Goal: Task Accomplishment & Management: Complete application form

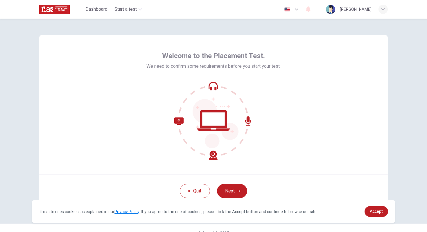
scroll to position [10, 0]
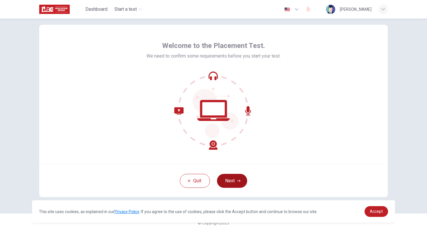
click at [235, 181] on button "Next" at bounding box center [232, 181] width 30 height 14
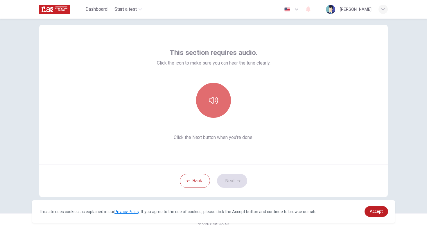
click at [221, 103] on button "button" at bounding box center [213, 100] width 35 height 35
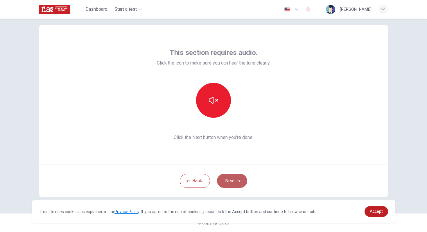
click at [235, 182] on button "Next" at bounding box center [232, 181] width 30 height 14
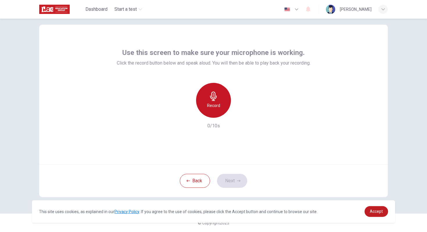
click at [219, 104] on h6 "Record" at bounding box center [213, 105] width 13 height 7
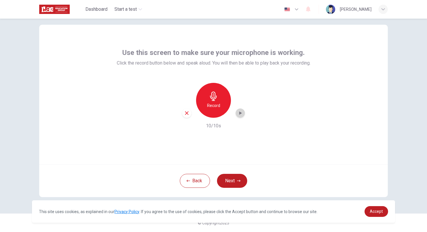
click at [239, 113] on icon "button" at bounding box center [240, 113] width 6 height 6
click at [232, 180] on button "Next" at bounding box center [232, 181] width 30 height 14
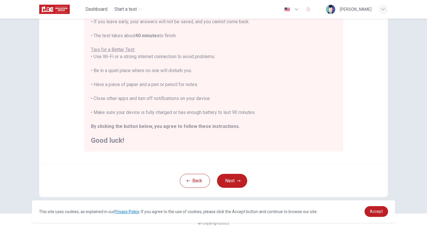
scroll to position [6, 0]
click at [242, 181] on button "Next" at bounding box center [232, 181] width 30 height 14
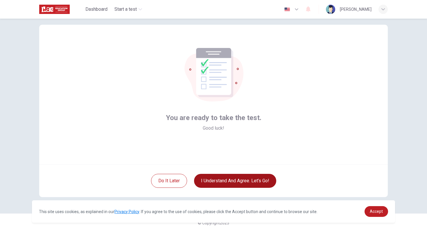
scroll to position [10, 0]
click at [233, 183] on button "I understand and agree. Let’s go!" at bounding box center [235, 181] width 82 height 14
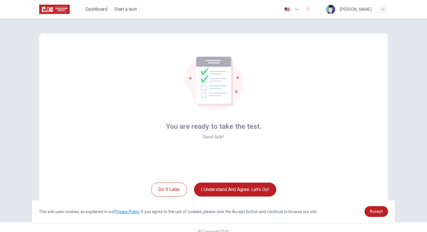
scroll to position [0, 0]
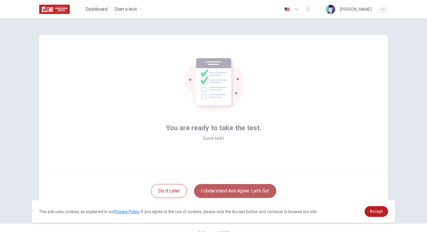
click at [242, 191] on button "I understand and agree. Let’s go!" at bounding box center [235, 191] width 82 height 14
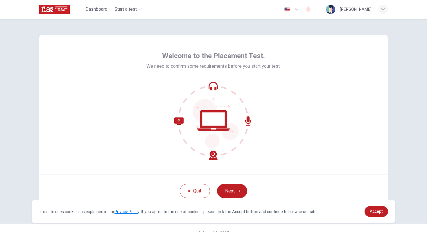
scroll to position [10, 0]
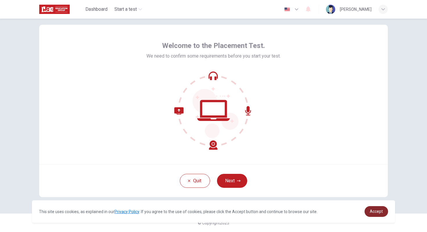
click at [375, 210] on span "Accept" at bounding box center [376, 211] width 13 height 5
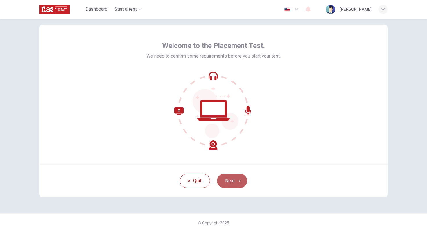
click at [237, 182] on icon "button" at bounding box center [238, 180] width 3 height 3
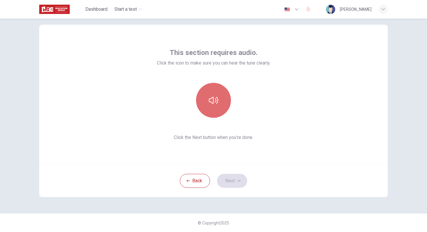
click at [213, 106] on button "button" at bounding box center [213, 100] width 35 height 35
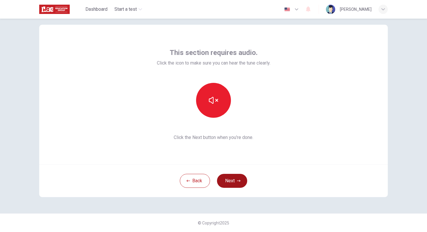
click at [231, 182] on button "Next" at bounding box center [232, 181] width 30 height 14
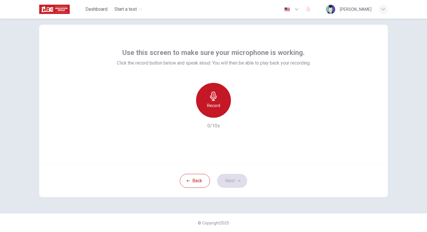
click at [216, 100] on icon "button" at bounding box center [213, 96] width 9 height 9
click at [219, 109] on div "Stop" at bounding box center [213, 100] width 35 height 35
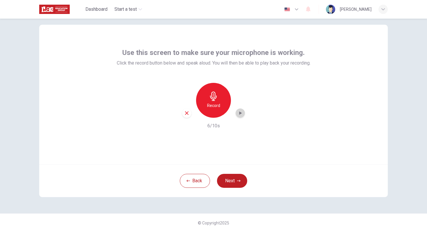
click at [239, 115] on icon "button" at bounding box center [240, 113] width 6 height 6
click at [227, 182] on button "Next" at bounding box center [232, 181] width 30 height 14
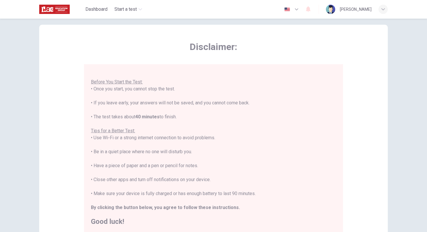
scroll to position [91, 0]
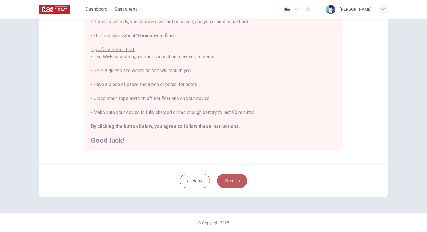
click at [237, 179] on icon "button" at bounding box center [238, 180] width 3 height 3
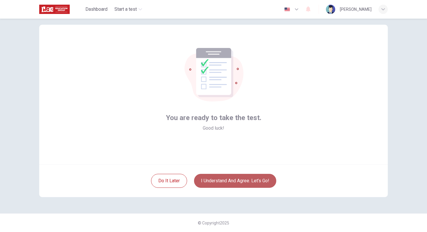
click at [228, 179] on button "I understand and agree. Let’s go!" at bounding box center [235, 181] width 82 height 14
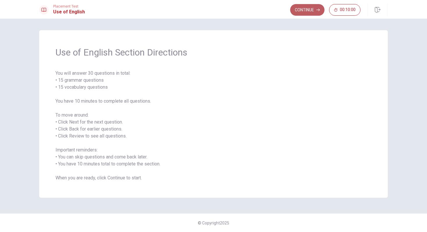
click at [308, 12] on button "Continue" at bounding box center [307, 10] width 34 height 12
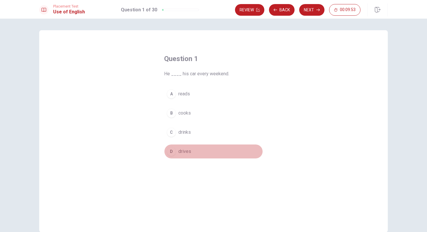
click at [174, 149] on div "D" at bounding box center [171, 151] width 9 height 9
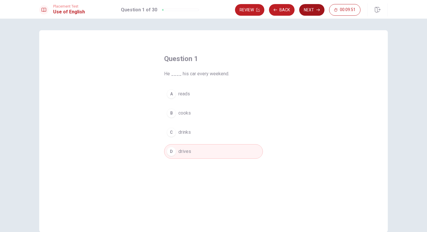
click at [314, 9] on button "Next" at bounding box center [311, 10] width 25 height 12
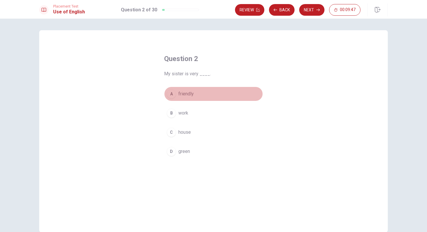
click at [176, 92] on button "A friendly" at bounding box center [213, 94] width 99 height 15
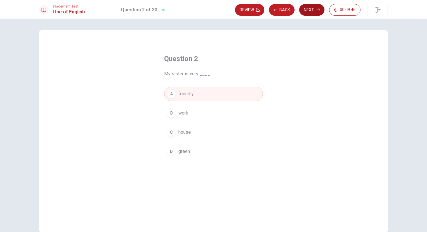
click at [315, 14] on button "Next" at bounding box center [311, 10] width 25 height 12
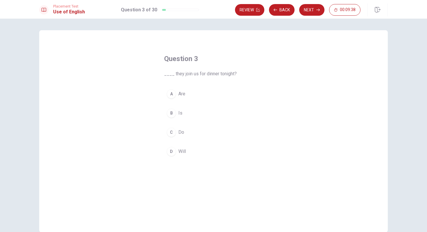
click at [172, 132] on div "C" at bounding box center [171, 132] width 9 height 9
click at [176, 151] on div "D" at bounding box center [171, 151] width 9 height 9
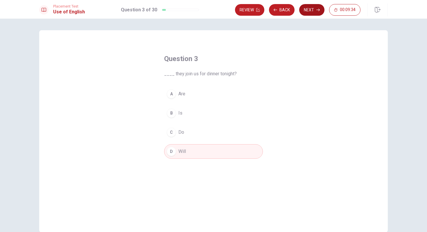
click at [313, 14] on button "Next" at bounding box center [311, 10] width 25 height 12
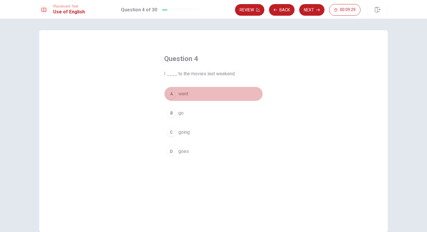
click at [186, 92] on span "went" at bounding box center [183, 93] width 10 height 7
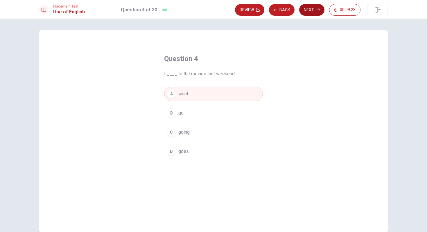
click at [313, 15] on button "Next" at bounding box center [311, 10] width 25 height 12
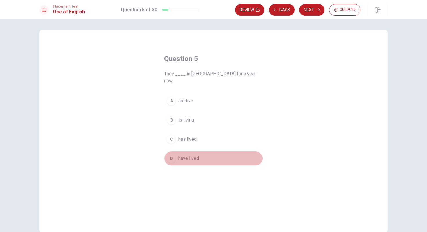
click at [171, 154] on div "D" at bounding box center [171, 158] width 9 height 9
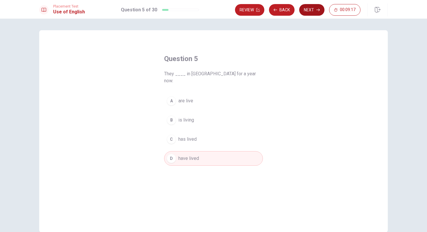
click at [310, 13] on button "Next" at bounding box center [311, 10] width 25 height 12
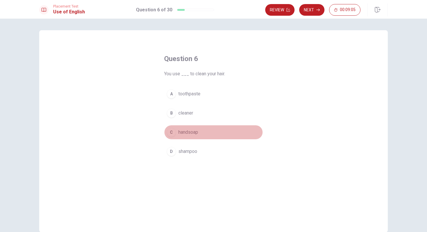
click at [176, 132] on button "C handsoap" at bounding box center [213, 132] width 99 height 15
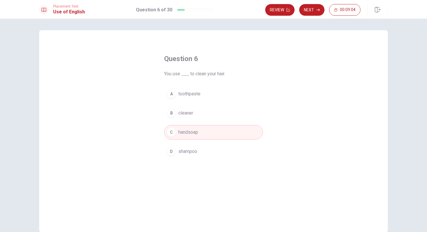
click at [174, 149] on div "D" at bounding box center [171, 151] width 9 height 9
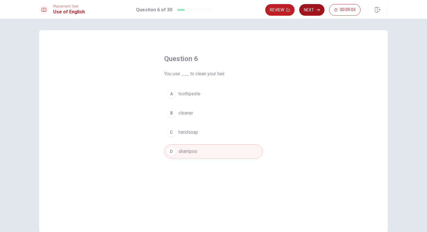
click at [314, 12] on button "Next" at bounding box center [311, 10] width 25 height 12
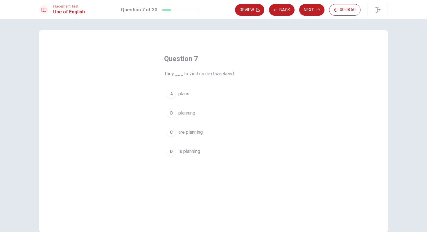
click at [175, 132] on div "C" at bounding box center [171, 132] width 9 height 9
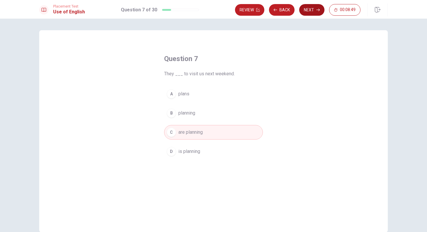
click at [314, 12] on button "Next" at bounding box center [311, 10] width 25 height 12
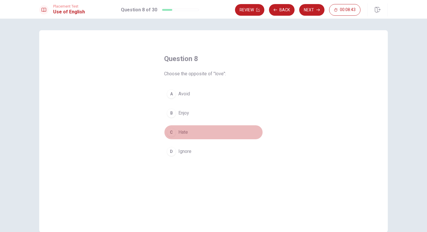
click at [181, 136] on button "C Hate" at bounding box center [213, 132] width 99 height 15
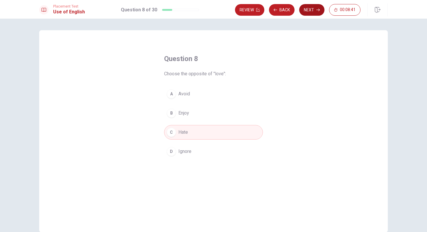
click at [315, 8] on button "Next" at bounding box center [311, 10] width 25 height 12
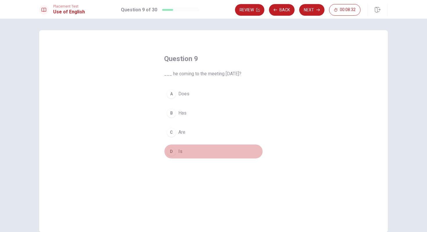
click at [172, 152] on div "D" at bounding box center [171, 151] width 9 height 9
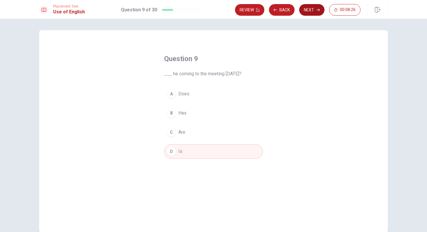
click at [312, 12] on button "Next" at bounding box center [311, 10] width 25 height 12
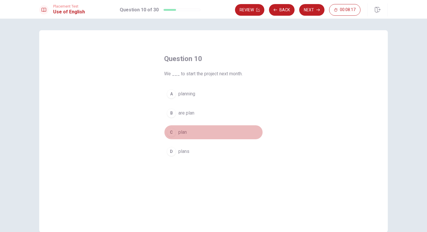
click at [174, 135] on div "C" at bounding box center [171, 132] width 9 height 9
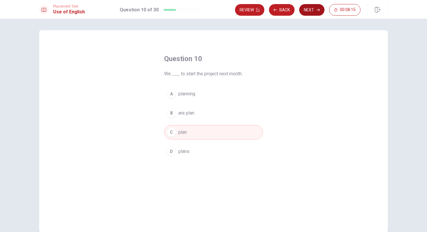
click at [316, 11] on button "Next" at bounding box center [311, 10] width 25 height 12
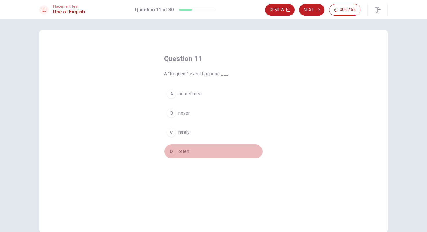
click at [173, 153] on div "D" at bounding box center [171, 151] width 9 height 9
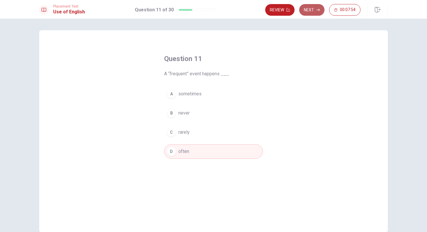
click at [314, 6] on button "Next" at bounding box center [311, 10] width 25 height 12
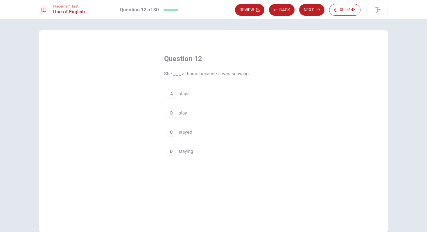
click at [186, 99] on button "A stays" at bounding box center [213, 94] width 99 height 15
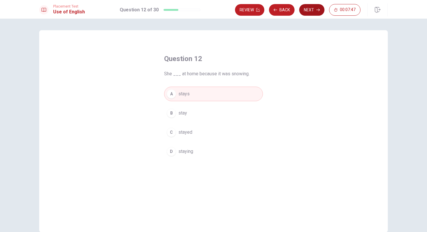
click at [312, 12] on button "Next" at bounding box center [311, 10] width 25 height 12
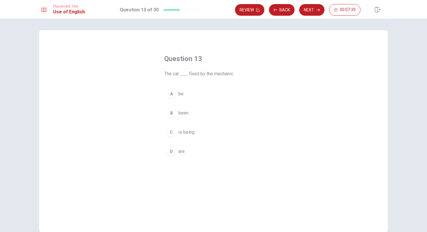
click at [190, 133] on span "is being" at bounding box center [186, 132] width 16 height 7
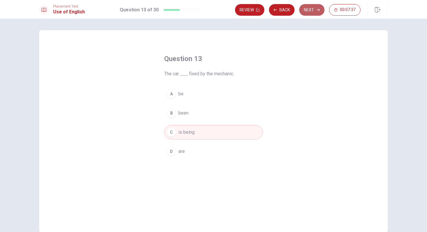
click at [316, 11] on button "Next" at bounding box center [311, 10] width 25 height 12
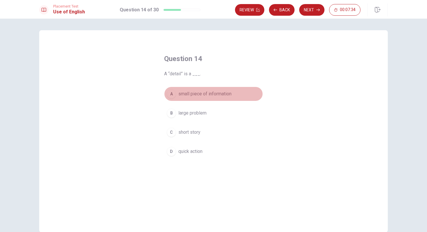
click at [219, 93] on span "small piece of information" at bounding box center [204, 93] width 53 height 7
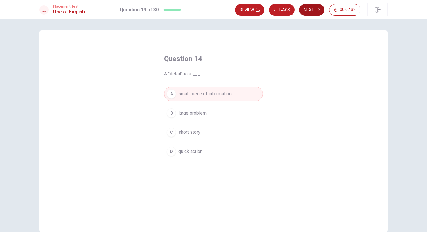
click at [308, 14] on button "Next" at bounding box center [311, 10] width 25 height 12
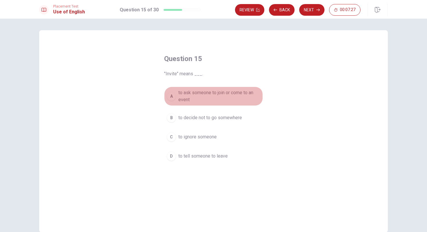
click at [218, 93] on span "to ask someone to join or come to an event" at bounding box center [219, 96] width 82 height 14
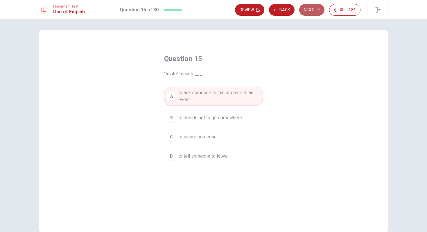
click at [321, 11] on button "Next" at bounding box center [311, 10] width 25 height 12
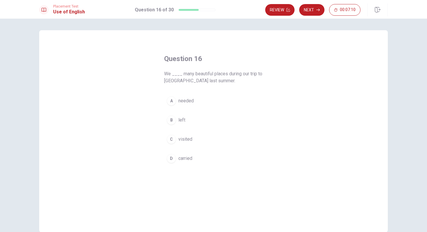
click at [190, 140] on span "visited" at bounding box center [185, 139] width 14 height 7
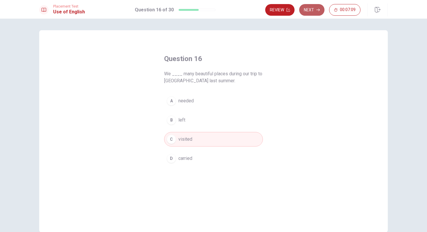
click at [316, 14] on button "Next" at bounding box center [311, 10] width 25 height 12
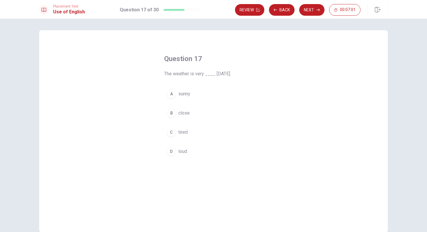
click at [189, 95] on span "sunny" at bounding box center [184, 93] width 12 height 7
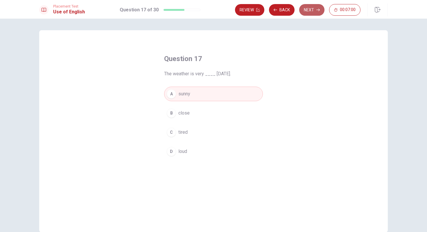
click at [308, 15] on button "Next" at bounding box center [311, 10] width 25 height 12
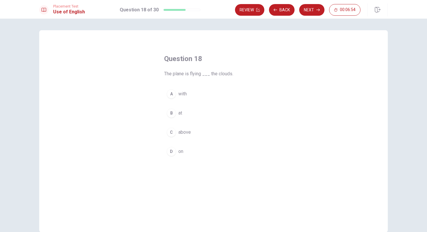
click at [174, 132] on div "C" at bounding box center [171, 132] width 9 height 9
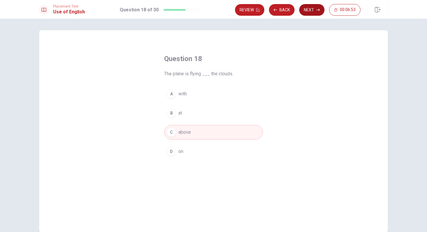
click at [312, 11] on button "Next" at bounding box center [311, 10] width 25 height 12
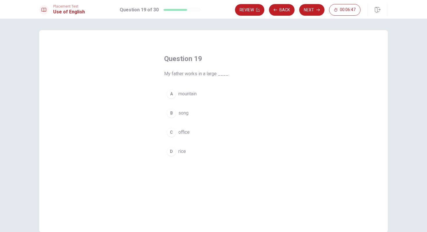
click at [186, 137] on button "C office" at bounding box center [213, 132] width 99 height 15
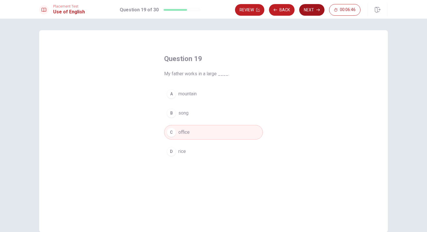
click at [313, 13] on button "Next" at bounding box center [311, 10] width 25 height 12
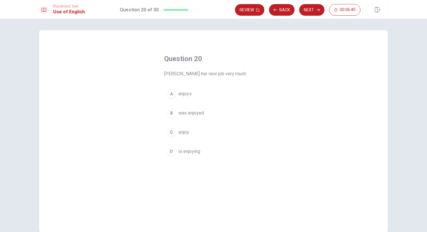
click at [189, 93] on span "enjoys" at bounding box center [184, 93] width 13 height 7
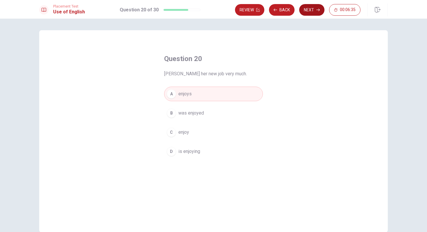
click at [320, 8] on icon "button" at bounding box center [318, 9] width 3 height 3
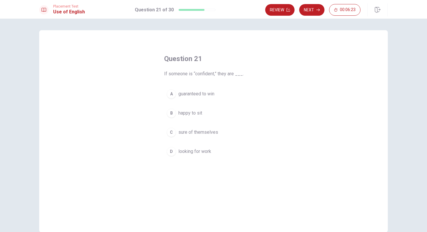
click at [190, 132] on span "sure of themselves" at bounding box center [198, 132] width 40 height 7
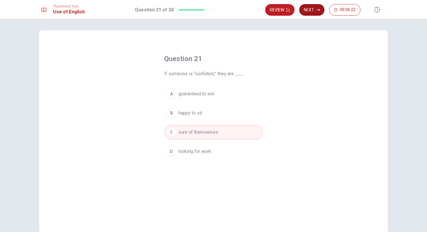
click at [312, 12] on button "Next" at bounding box center [311, 10] width 25 height 12
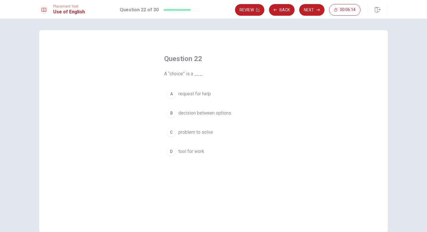
click at [227, 111] on span "decision between options" at bounding box center [204, 113] width 53 height 7
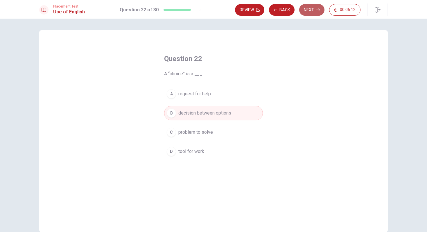
click at [308, 11] on button "Next" at bounding box center [311, 10] width 25 height 12
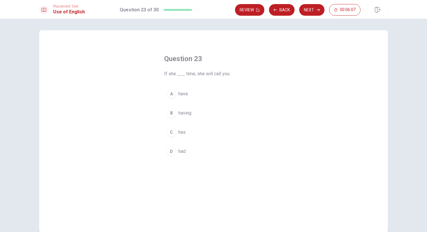
click at [180, 92] on span "have" at bounding box center [183, 93] width 10 height 7
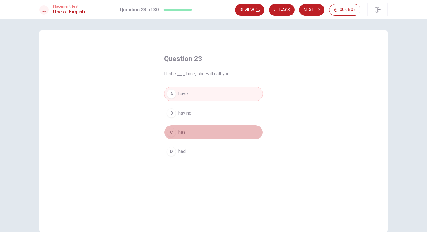
click at [178, 137] on button "C has" at bounding box center [213, 132] width 99 height 15
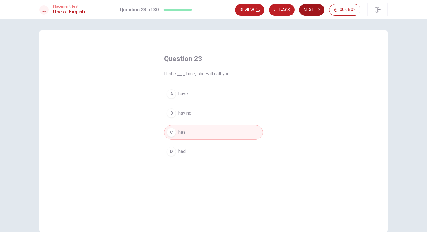
click at [311, 11] on button "Next" at bounding box center [311, 10] width 25 height 12
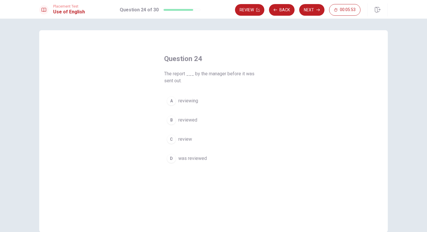
click at [201, 160] on span "was reviewed" at bounding box center [192, 158] width 28 height 7
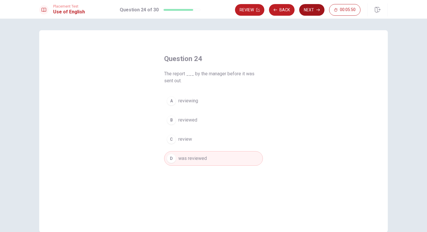
click at [319, 10] on icon "button" at bounding box center [318, 9] width 3 height 3
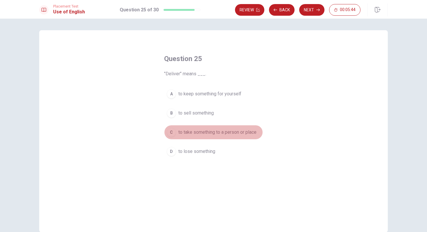
click at [222, 135] on span "to take something to a person or place" at bounding box center [217, 132] width 78 height 7
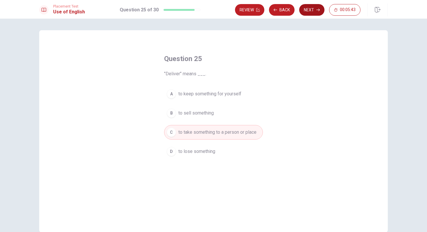
click at [318, 14] on button "Next" at bounding box center [311, 10] width 25 height 12
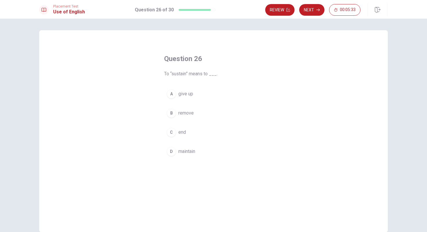
click at [186, 151] on span "maintain" at bounding box center [186, 151] width 17 height 7
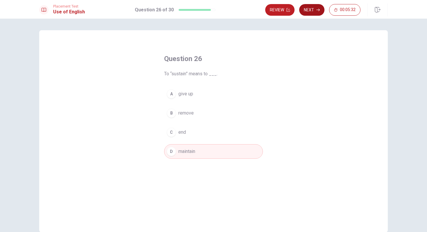
click at [312, 14] on button "Next" at bounding box center [311, 10] width 25 height 12
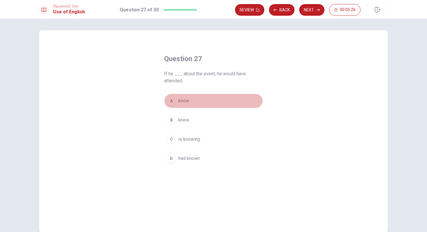
click at [184, 99] on span "know" at bounding box center [183, 100] width 11 height 7
click at [182, 150] on div "A know B knew C is knowing D had known" at bounding box center [213, 130] width 99 height 72
click at [181, 158] on span "had known" at bounding box center [189, 158] width 22 height 7
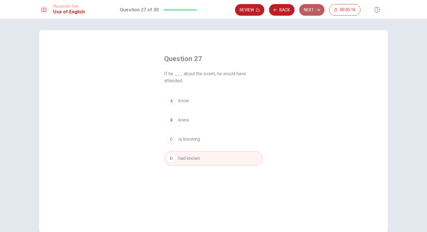
click at [311, 14] on button "Next" at bounding box center [311, 10] width 25 height 12
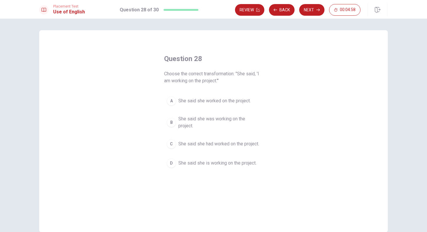
click at [221, 140] on span "She said she had worked on the project." at bounding box center [218, 143] width 81 height 7
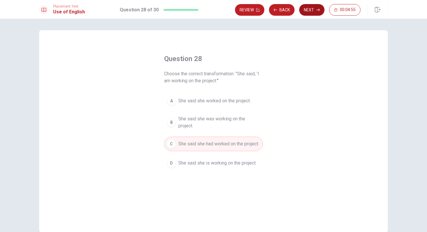
click at [309, 12] on button "Next" at bounding box center [311, 10] width 25 height 12
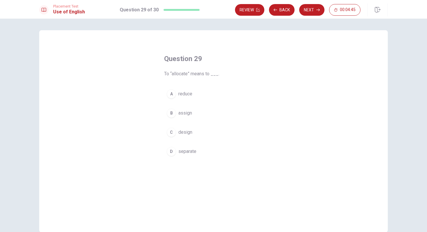
click at [191, 119] on button "B assign" at bounding box center [213, 113] width 99 height 15
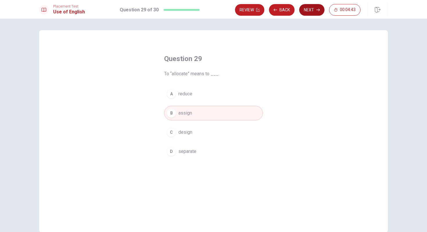
click at [311, 15] on button "Next" at bounding box center [311, 10] width 25 height 12
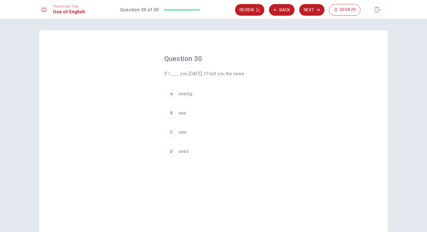
click at [172, 113] on div "B" at bounding box center [171, 112] width 9 height 9
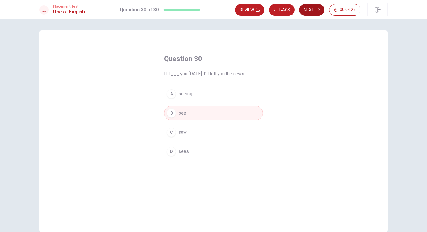
click at [310, 12] on button "Next" at bounding box center [311, 10] width 25 height 12
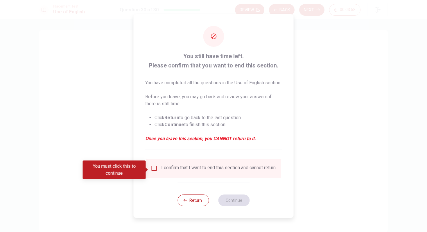
click at [156, 172] on input "You must click this to continue" at bounding box center [154, 168] width 7 height 7
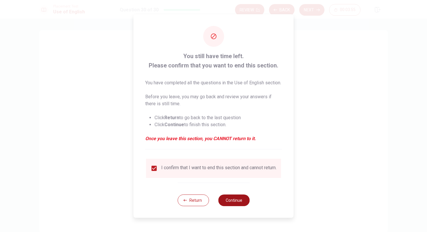
click at [233, 203] on button "Continue" at bounding box center [233, 200] width 31 height 12
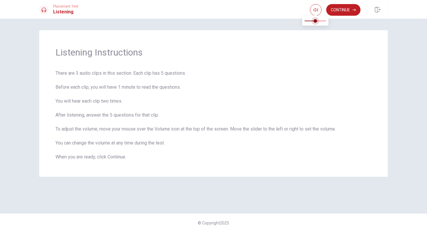
click at [316, 20] on span at bounding box center [316, 21] width 22 height 8
click at [317, 20] on span at bounding box center [315, 20] width 3 height 3
click at [321, 21] on span at bounding box center [319, 20] width 3 height 3
type input "1"
drag, startPoint x: 325, startPoint y: 21, endPoint x: 332, endPoint y: 21, distance: 7.6
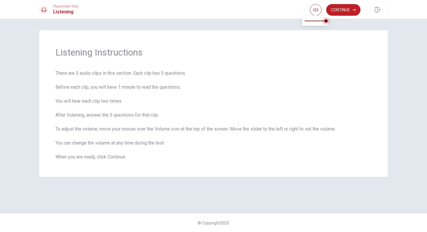
click at [328, 21] on span at bounding box center [326, 20] width 3 height 3
click at [342, 15] on button "Continue" at bounding box center [343, 10] width 34 height 12
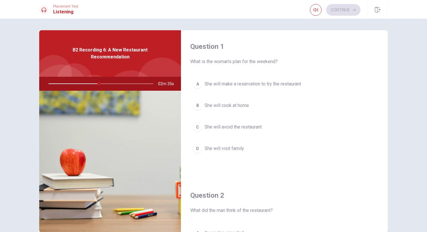
scroll to position [14, 0]
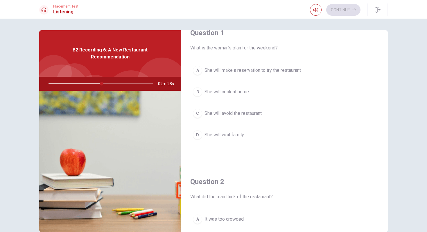
click at [223, 69] on span "She will make a reservation to try the restaurant" at bounding box center [253, 70] width 97 height 7
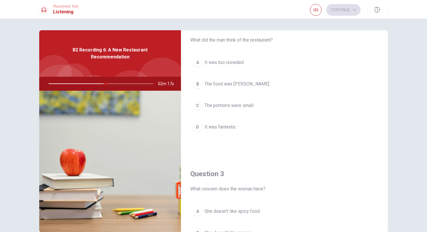
scroll to position [171, 0]
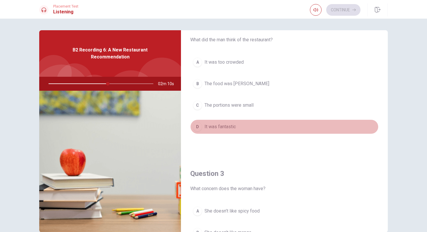
click at [230, 124] on span "It was fantastic" at bounding box center [220, 126] width 31 height 7
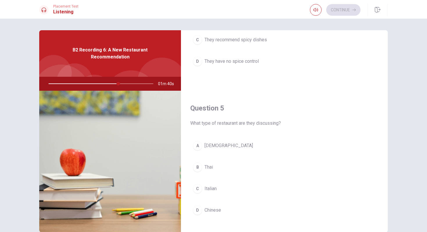
scroll to position [542, 0]
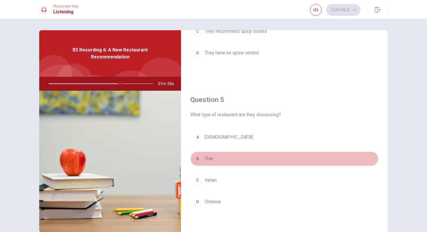
click at [205, 155] on button "B Thai" at bounding box center [284, 158] width 188 height 15
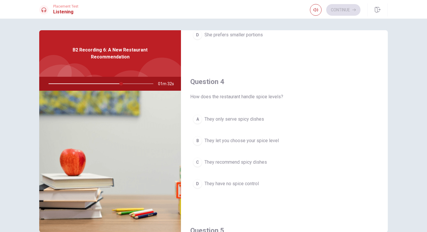
scroll to position [412, 0]
click at [272, 144] on button "B They let you choose your spice level" at bounding box center [284, 140] width 188 height 15
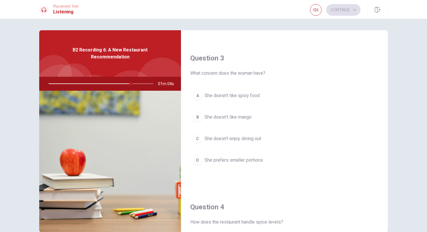
scroll to position [269, 0]
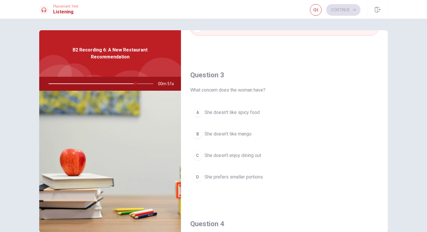
click at [249, 181] on button "D She prefers smaller portions" at bounding box center [284, 177] width 188 height 15
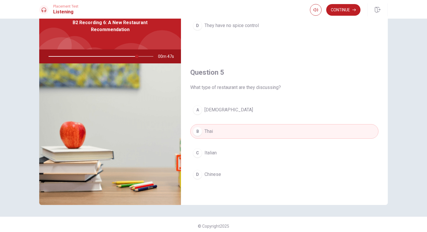
scroll to position [0, 0]
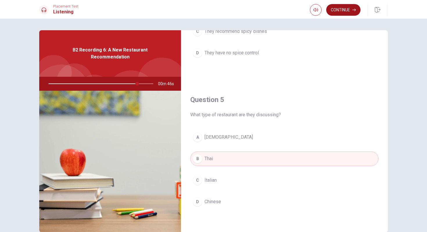
click at [350, 14] on button "Continue" at bounding box center [343, 10] width 34 height 12
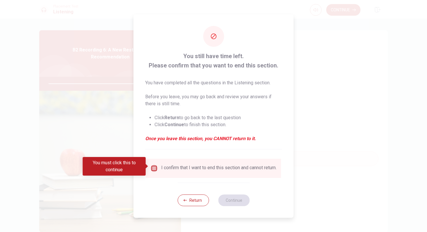
click at [152, 165] on input "You must click this to continue" at bounding box center [154, 168] width 7 height 7
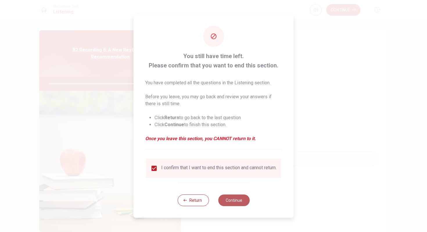
click at [244, 201] on button "Continue" at bounding box center [233, 200] width 31 height 12
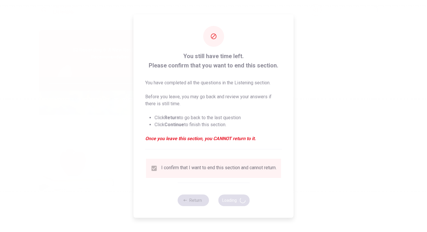
type input "87"
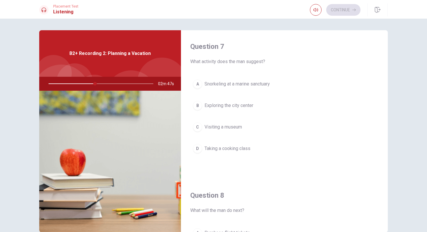
scroll to position [150, 0]
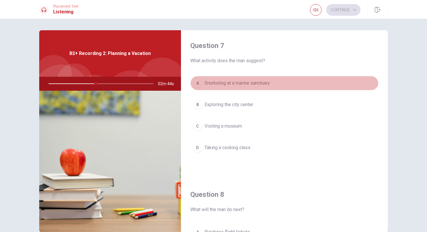
click at [249, 85] on span "Snorkeling at a marine sanctuary" at bounding box center [237, 83] width 65 height 7
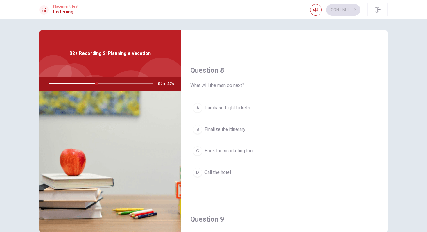
scroll to position [285, 0]
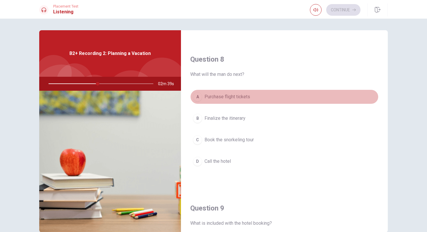
click at [244, 99] on span "Purchase flight tickets" at bounding box center [228, 96] width 46 height 7
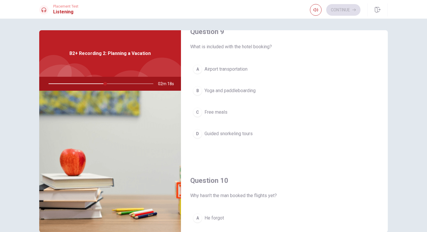
scroll to position [462, 0]
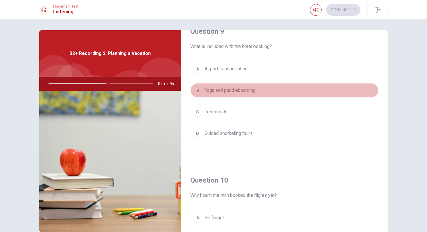
click at [221, 96] on button "B Yoga and paddleboarding" at bounding box center [284, 90] width 188 height 15
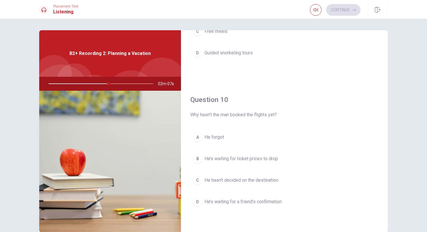
scroll to position [21, 0]
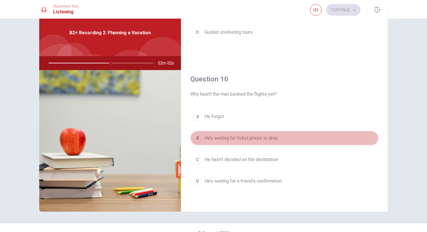
click at [235, 135] on span "He’s waiting for ticket prices to drop" at bounding box center [242, 138] width 74 height 7
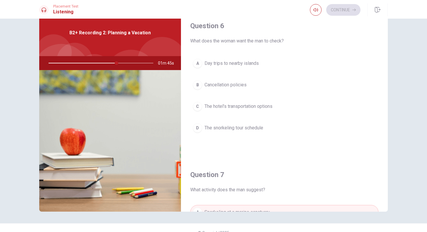
scroll to position [15, 0]
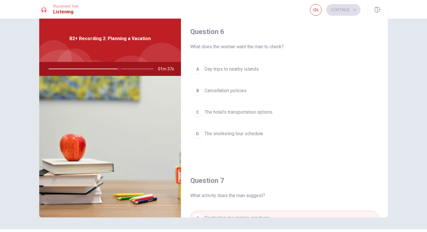
click at [261, 115] on span "The hotel’s transportation options" at bounding box center [239, 112] width 68 height 7
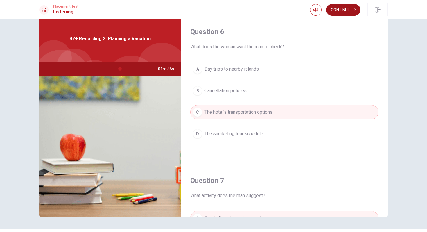
click at [351, 13] on button "Continue" at bounding box center [343, 10] width 34 height 12
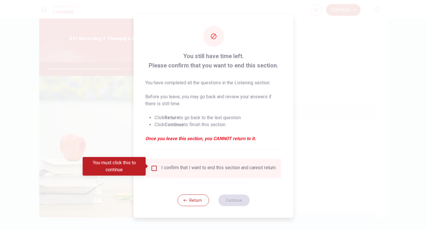
click at [152, 167] on input "You must click this to continue" at bounding box center [154, 168] width 7 height 7
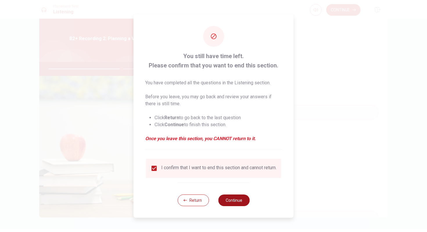
click at [242, 198] on button "Continue" at bounding box center [233, 200] width 31 height 12
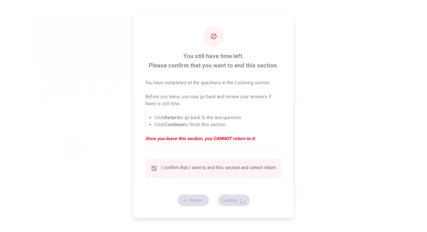
type input "73"
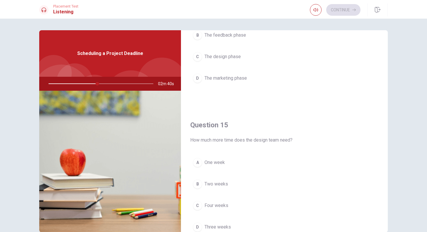
scroll to position [523, 0]
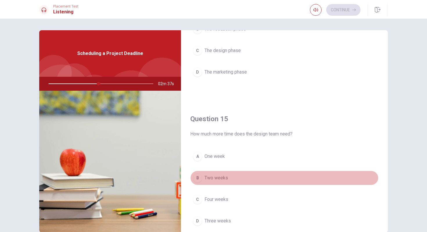
click at [221, 176] on span "Two weeks" at bounding box center [217, 177] width 24 height 7
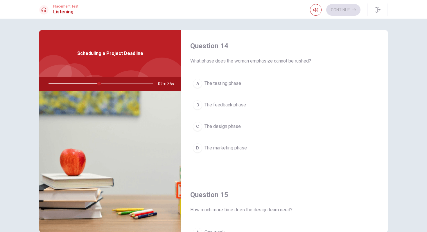
scroll to position [439, 0]
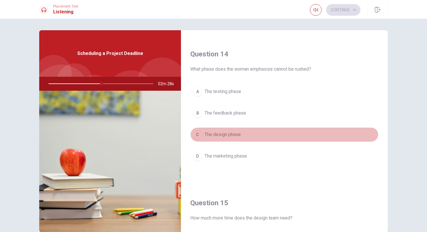
click at [233, 132] on span "The design phase" at bounding box center [223, 134] width 36 height 7
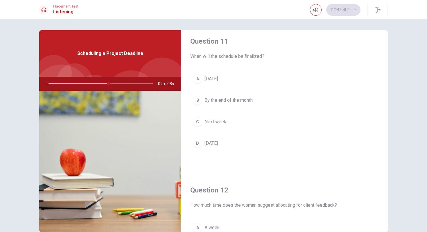
scroll to position [5, 0]
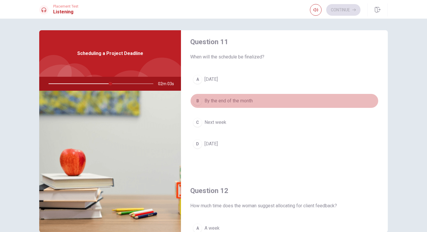
click at [256, 101] on button "B By the end of the month" at bounding box center [284, 101] width 188 height 15
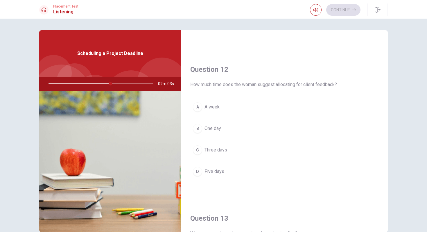
scroll to position [171, 0]
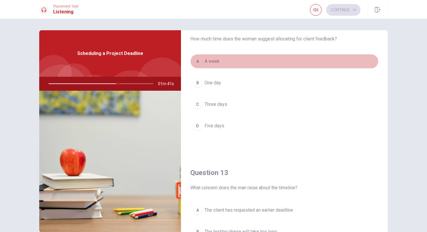
click at [218, 65] on span "A week" at bounding box center [212, 61] width 15 height 7
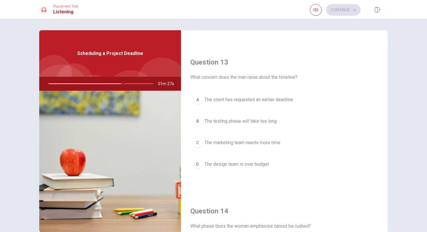
scroll to position [288, 0]
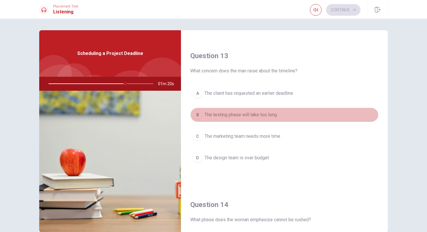
click at [231, 115] on span "The testing phase will take too long" at bounding box center [241, 114] width 72 height 7
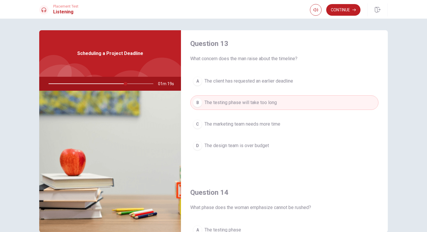
scroll to position [303, 0]
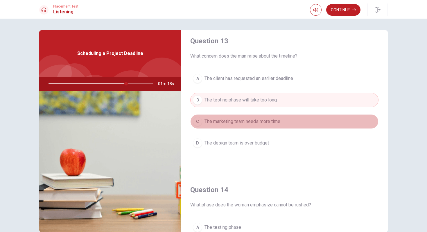
click at [230, 117] on button "C The marketing team needs more time" at bounding box center [284, 121] width 188 height 15
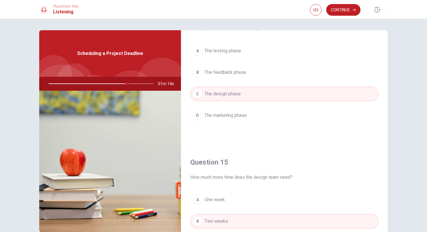
scroll to position [542, 0]
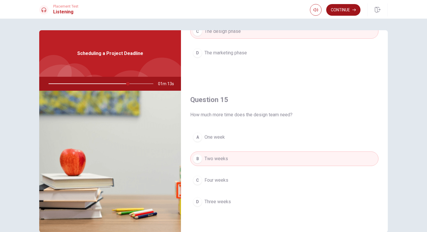
click at [336, 9] on button "Continue" at bounding box center [343, 10] width 34 height 12
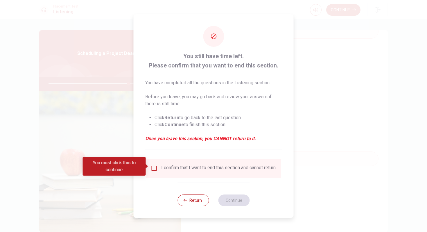
click at [158, 165] on div "I confirm that I want to end this section and cannot return." at bounding box center [214, 168] width 126 height 7
click at [153, 166] on input "You must click this to continue" at bounding box center [154, 168] width 7 height 7
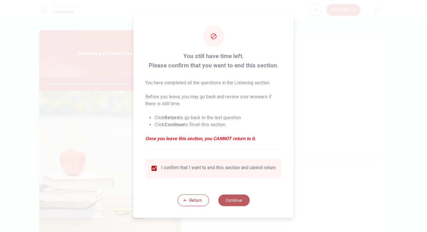
click at [237, 202] on button "Continue" at bounding box center [233, 200] width 31 height 12
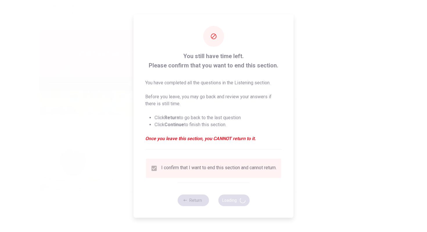
type input "78"
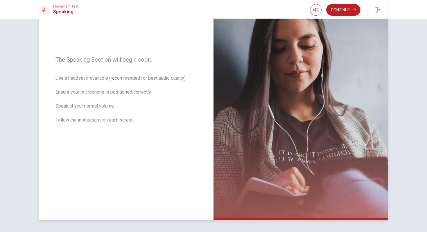
scroll to position [82, 0]
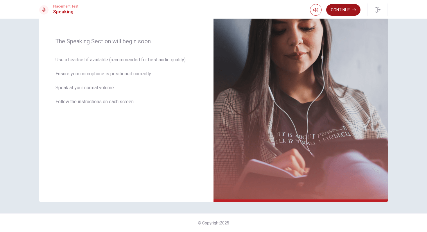
click at [342, 11] on button "Continue" at bounding box center [343, 10] width 34 height 12
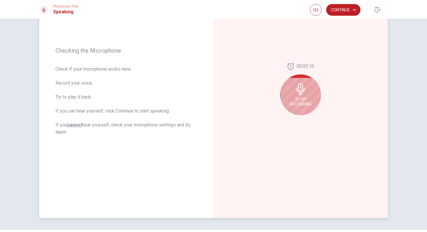
scroll to position [60, 0]
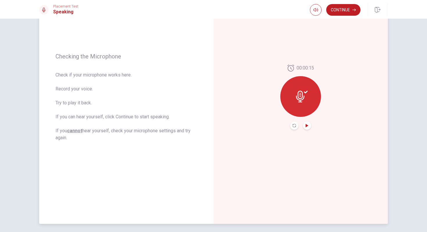
click at [307, 125] on icon "Play Audio" at bounding box center [307, 125] width 3 height 3
click at [350, 8] on button "Continue" at bounding box center [343, 10] width 34 height 12
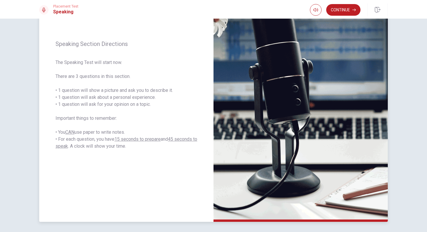
scroll to position [62, 0]
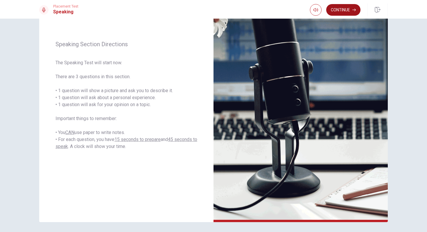
click at [351, 12] on button "Continue" at bounding box center [343, 10] width 34 height 12
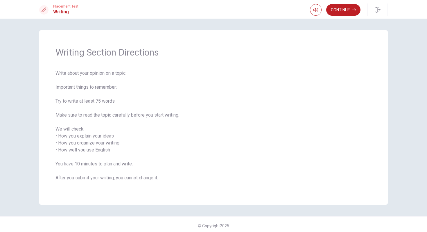
scroll to position [3, 0]
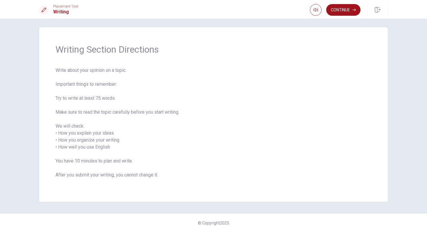
click at [353, 11] on icon "button" at bounding box center [354, 9] width 3 height 3
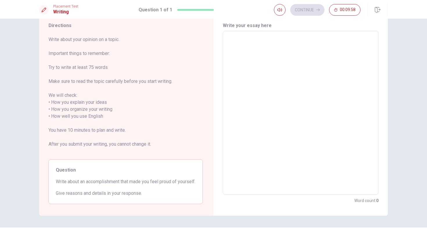
scroll to position [19, 0]
click at [285, 60] on textarea at bounding box center [301, 114] width 148 height 154
click at [279, 62] on textarea at bounding box center [301, 114] width 148 height 154
click at [277, 49] on textarea at bounding box center [301, 114] width 148 height 154
type textarea "I"
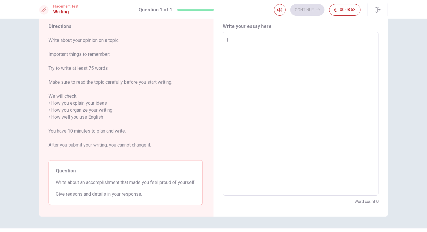
type textarea "x"
type textarea "In"
type textarea "x"
type textarea "In"
type textarea "x"
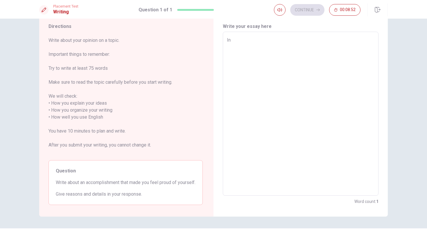
type textarea "In m"
type textarea "x"
type textarea "In my"
type textarea "x"
type textarea "In my"
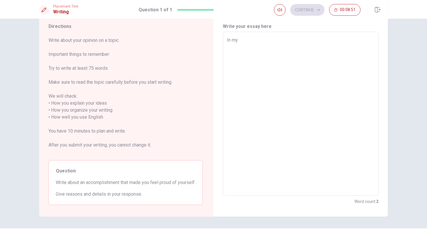
type textarea "x"
type textarea "In my o"
type textarea "x"
type textarea "In my op"
type textarea "x"
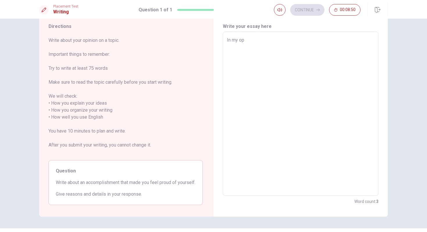
type textarea "In my opi"
type textarea "x"
type textarea "In my opin"
type textarea "x"
type textarea "In my opini"
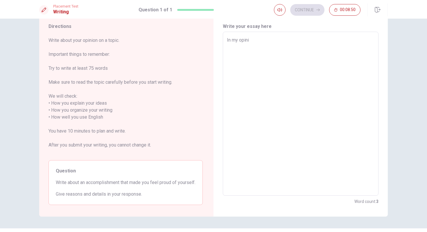
type textarea "x"
type textarea "In my opinio"
type textarea "x"
type textarea "In my opinion"
type textarea "x"
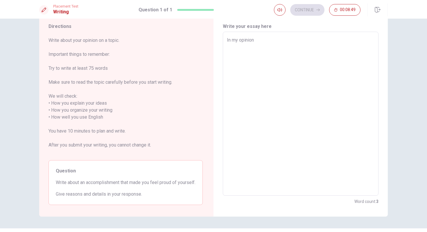
type textarea "In my opinion"
type textarea "x"
type textarea "In my opinion ,"
type textarea "x"
type textarea "In my opinion ,"
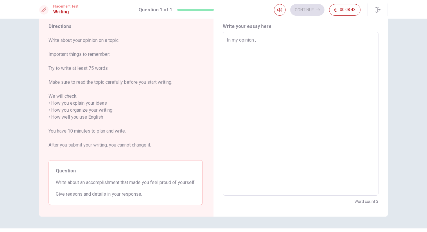
type textarea "x"
type textarea "In my opinion , a"
type textarea "x"
type textarea "In my opinion , ac"
type textarea "x"
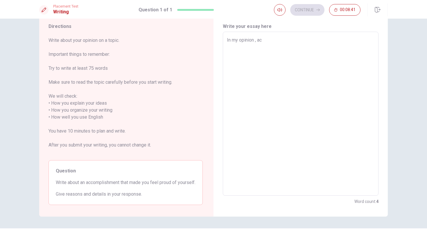
type textarea "In my opinion , acc"
type textarea "x"
type textarea "In my opinion , acco"
type textarea "x"
type textarea "In my opinion , accom"
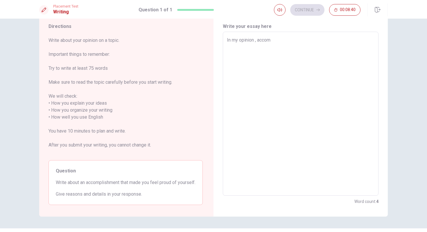
type textarea "x"
type textarea "In my opinion , accomp"
type textarea "x"
type textarea "In my opinion , accompi"
type textarea "x"
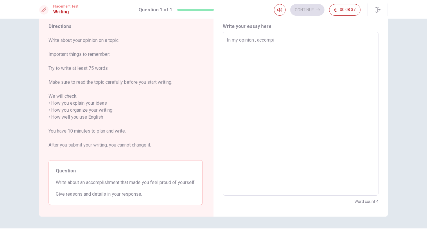
type textarea "In my opinion , accomp"
type textarea "x"
type textarea "In my opinion , accompl"
type textarea "x"
type textarea "In my opinion , accompli"
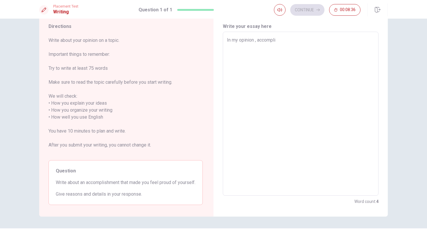
type textarea "x"
type textarea "In my opinion , accomplis"
type textarea "x"
type textarea "In my opinion , accomplish"
type textarea "x"
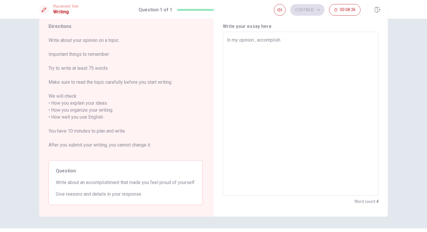
type textarea "In my opinion , accomplishm"
type textarea "x"
type textarea "In my opinion , accomplishme"
type textarea "x"
type textarea "In my opinion , accomplishmen"
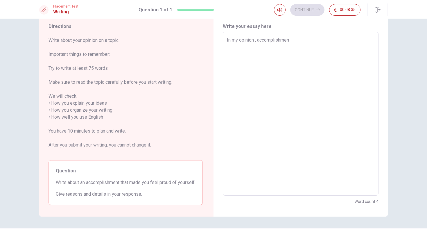
type textarea "x"
type textarea "In my opinion , accomplishment"
type textarea "x"
type textarea "In my opinion , accomplishments"
type textarea "x"
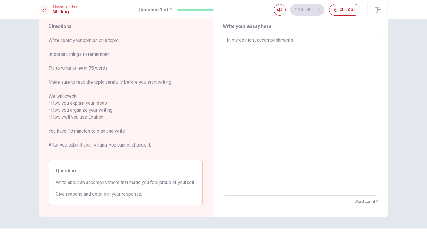
type textarea "In my opinion , accomplishments"
type textarea "x"
type textarea "In my opinion , accomplishments i"
type textarea "x"
type textarea "In my opinion , accomplishments is"
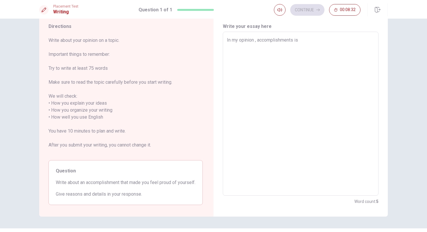
type textarea "x"
type textarea "In my opinion , accomplishments is"
type textarea "x"
type textarea "In my opinion , accomplishments is t"
type textarea "x"
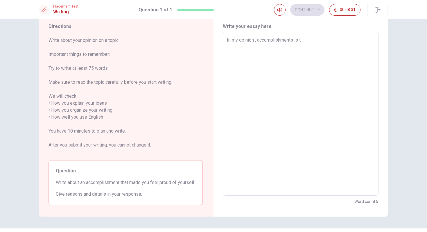
type textarea "In my opinion , accomplishments is th"
type textarea "x"
type textarea "In my opinion , accomplishments is tha"
type textarea "x"
type textarea "In my opinion , accomplishments is th"
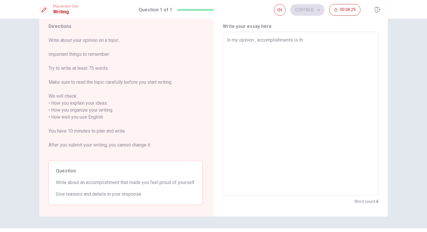
type textarea "x"
type textarea "In my opinion , accomplishments is t"
type textarea "x"
type textarea "In my opinion , accomplishments is"
type textarea "x"
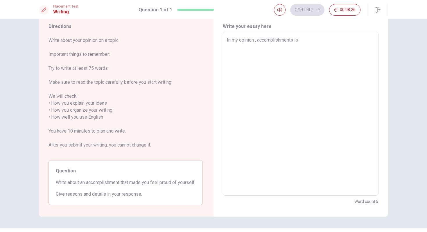
type textarea "In my opinion , accomplishments is w"
type textarea "x"
type textarea "In my opinion , accomplishments is wh"
type textarea "x"
type textarea "In my opinion , accomplishments is wha"
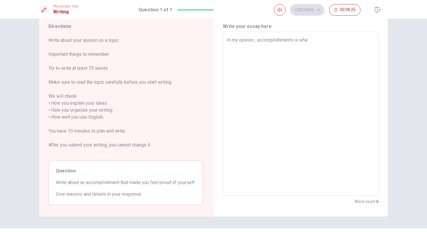
type textarea "x"
type textarea "In my opinion , accomplishments is what"
type textarea "x"
type textarea "In my opinion , accomplishments is what"
type textarea "x"
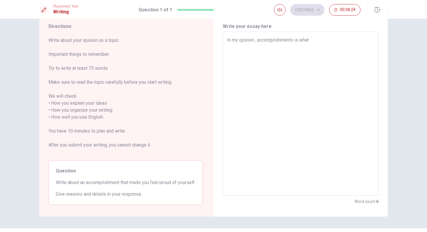
type textarea "In my opinion , accomplishments is what i"
type textarea "x"
type textarea "In my opinion , accomplishments is what i"
type textarea "x"
type textarea "In my opinion , accomplishments is what i d"
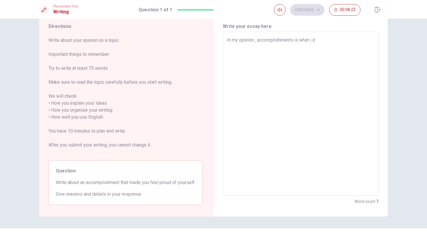
type textarea "x"
type textarea "In my opinion , accomplishments is what i di"
type textarea "x"
type textarea "In my opinion , accomplishments is what i did"
type textarea "x"
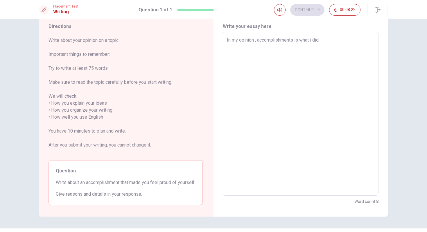
type textarea "In my opinion , accomplishments is what i did"
type textarea "x"
type textarea "In my opinion , accomplishments is what i did"
click at [300, 40] on textarea "In my opinion , accomplishments is what i did" at bounding box center [301, 114] width 148 height 154
type textarea "x"
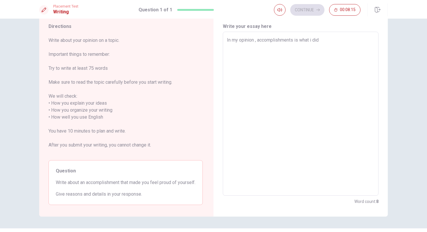
type textarea "In my opinion , accomplishments is what i did"
type textarea "x"
type textarea "In my opinion , accomplishments is t what i did"
type textarea "x"
type textarea "In my opinion , accomplishments is th what i did"
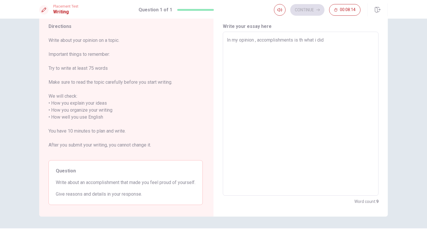
type textarea "x"
type textarea "In my opinion , accomplishments is thi what i did"
type textarea "x"
type textarea "In my opinion , accomplishments is thin what i did"
type textarea "x"
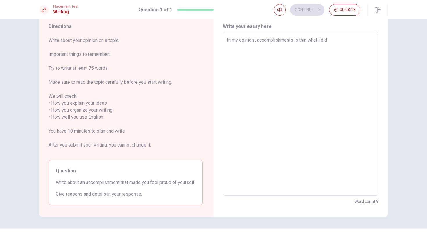
type textarea "In my opinion , accomplishments is thing what i did"
type textarea "x"
type textarea "In my opinion , accomplishments is things what i did"
type textarea "x"
type textarea "In my opinion , accomplishments is things what i did"
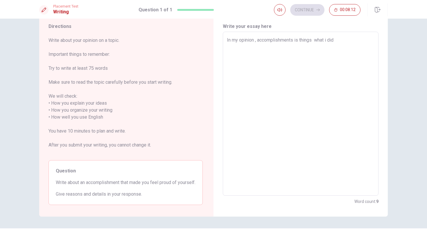
type textarea "x"
type textarea "In my opinion , accomplishments is things what i did"
click at [346, 38] on textarea "In my opinion , accomplishments is things what i did" at bounding box center [301, 114] width 148 height 154
type textarea "x"
type textarea "In my opinion , accomplishments is things what i did."
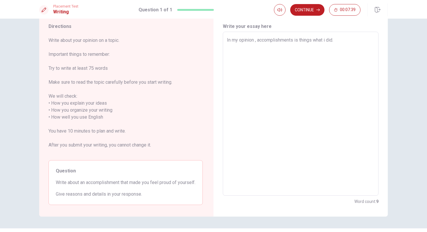
type textarea "x"
type textarea "In my opinion , accomplishments is things what i did"
type textarea "x"
type textarea "In my opinion , accomplishments is things what i did."
type textarea "x"
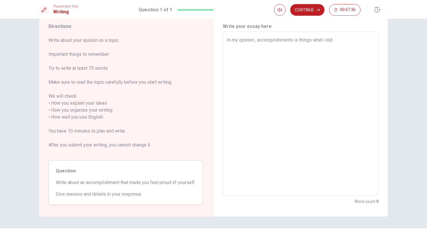
type textarea "In my opinion , accomplishments is things what i did.a"
type textarea "x"
type textarea "In my opinion , accomplishments is things what i did."
type textarea "x"
type textarea "In my opinion , accomplishments is things what i did.A"
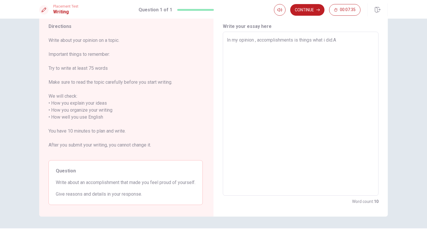
type textarea "x"
type textarea "In my opinion , accomplishments is things what i [DOMAIN_NAME]"
type textarea "x"
type textarea "In my opinion , accomplishments is things what i did.Acc"
type textarea "x"
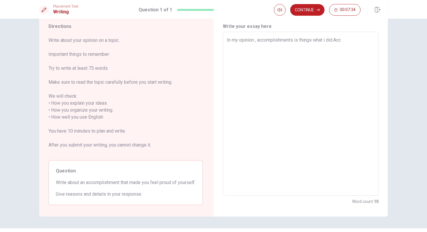
type textarea "In my opinion , accomplishments is things what i did.Acco"
type textarea "x"
type textarea "In my opinion , accomplishments is things what i did.Acc"
type textarea "x"
type textarea "In my opinion , accomplishments is things what i [DOMAIN_NAME]"
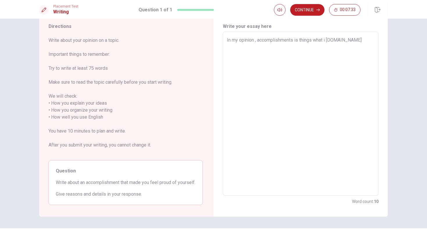
type textarea "x"
type textarea "In my opinion , accomplishments is things what i did.A"
type textarea "x"
type textarea "In my opinion , accomplishments is things what i did."
type textarea "x"
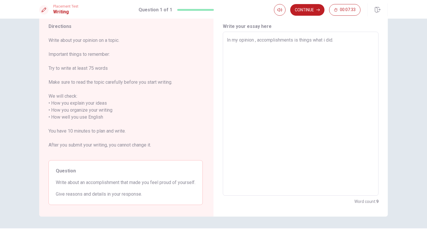
type textarea "In my opinion , accomplishments is things what i did."
type textarea "x"
type textarea "In my opinion , accomplishments is things what i did. i"
type textarea "x"
type textarea "In my opinion , accomplishments is things what i did."
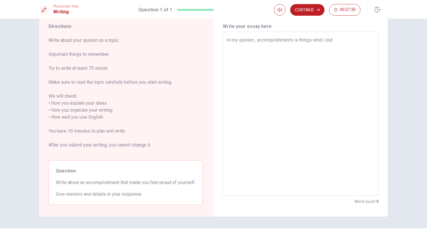
type textarea "x"
click at [328, 40] on textarea "In my opinion , accomplishments is things what i did." at bounding box center [301, 114] width 148 height 154
type textarea "In my opinion , accomplishments is things what idid."
type textarea "x"
type textarea "In my opinion , accomplishments is things what did."
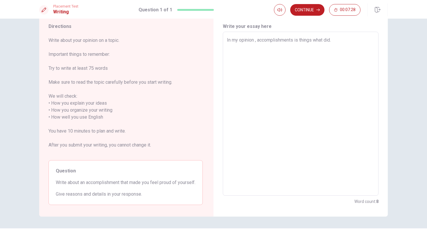
type textarea "x"
type textarea "In my opinion , accomplishments is things what [PERSON_NAME]."
type textarea "x"
type textarea "In my opinion , accomplishments is things what I did."
click at [314, 41] on textarea "In my opinion , accomplishments is things what I did." at bounding box center [301, 114] width 148 height 154
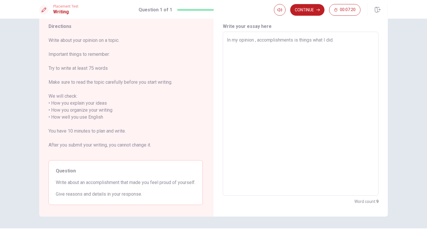
click at [337, 46] on textarea "In my opinion , accomplishments is things what I did." at bounding box center [301, 114] width 148 height 154
type textarea "x"
type textarea "In my opinion , accomplishments is things what I did. I"
type textarea "x"
type textarea "In my opinion , accomplishments is things what I did. I"
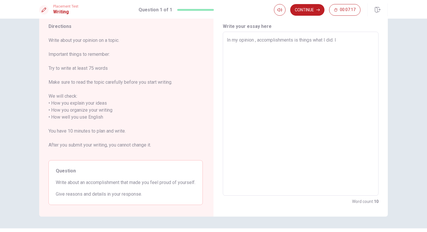
type textarea "x"
type textarea "In my opinion , accomplishments is things what I did. I w"
type textarea "x"
type textarea "In my opinion , accomplishments is things what I did. I wa"
type textarea "x"
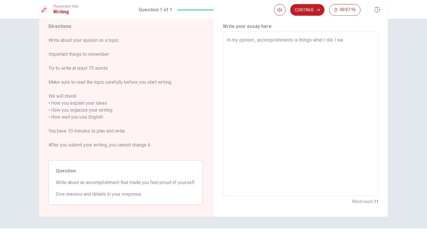
type textarea "In my opinion , accomplishments is things what I did. I was"
type textarea "x"
type textarea "In my opinion , accomplishments is things what I did. I was"
type textarea "x"
type textarea "In my opinion , accomplishments is things what I did. I was"
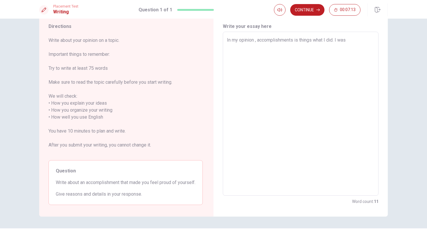
type textarea "x"
type textarea "In my opinion , accomplishments is things what I did. I wa"
type textarea "x"
type textarea "In my opinion , accomplishments is things what I did. I w"
type textarea "x"
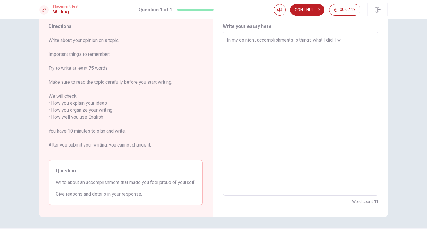
type textarea "In my opinion , accomplishments is things what I did. I"
type textarea "x"
type textarea "In my opinion , accomplishments is things what I did. I"
type textarea "x"
type textarea "In my opinion , accomplishments is things what I did."
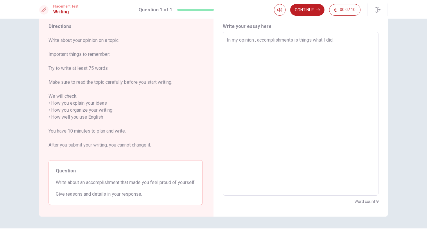
type textarea "x"
type textarea "In my opinion , accomplishments is things what I did. I"
type textarea "x"
type textarea "In my opinion , accomplishments is things what I did. I"
type textarea "x"
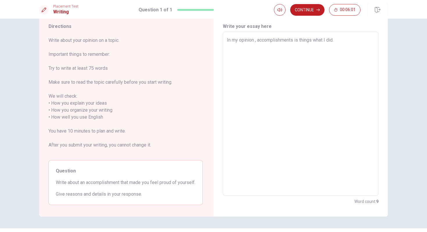
click at [227, 42] on div "In my opinion , accomplishments is things what I did. x ​" at bounding box center [301, 114] width 156 height 164
click at [228, 40] on textarea "In my opinion , accomplishments is things what I did." at bounding box center [301, 114] width 148 height 154
click at [226, 43] on div "In my opinion , accomplishments is things what I did. x ​" at bounding box center [301, 114] width 156 height 164
click at [276, 55] on textarea "I have two reasons.First , In my opinion , accomplishments is things what I did." at bounding box center [301, 114] width 148 height 154
click at [249, 46] on textarea "I have two reasons.First , In my opinion , accomplishments is things what I did…" at bounding box center [301, 114] width 148 height 154
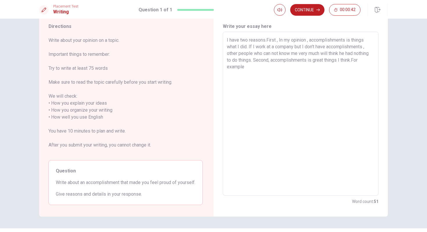
click at [326, 70] on textarea "I have two reasons.First , In my opinion , accomplishments is things what I did…" at bounding box center [301, 114] width 148 height 154
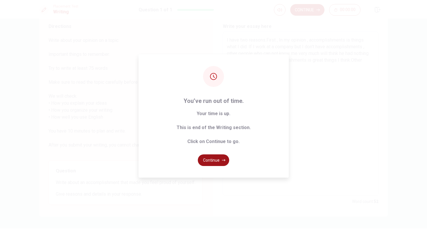
click at [215, 163] on button "Continue" at bounding box center [213, 160] width 31 height 12
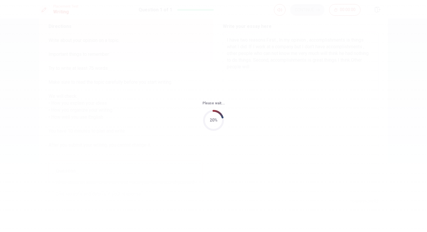
scroll to position [0, 0]
